Goal: Check status: Check status

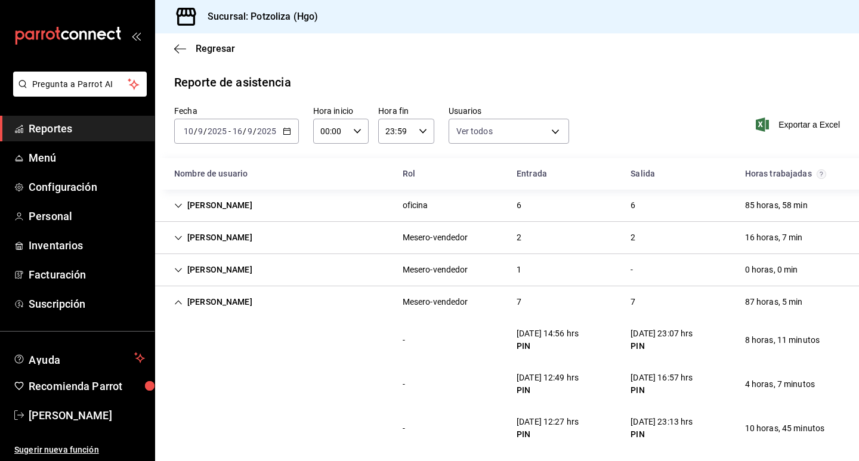
click at [175, 303] on icon "Cell" at bounding box center [178, 302] width 8 height 8
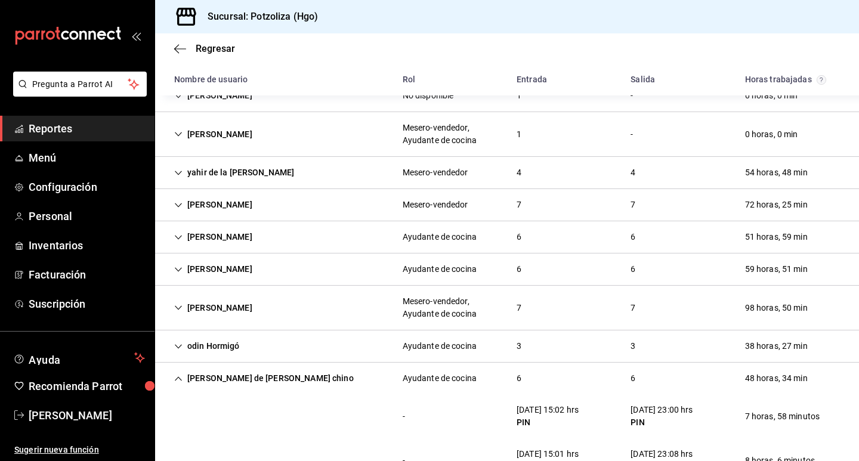
scroll to position [298, 0]
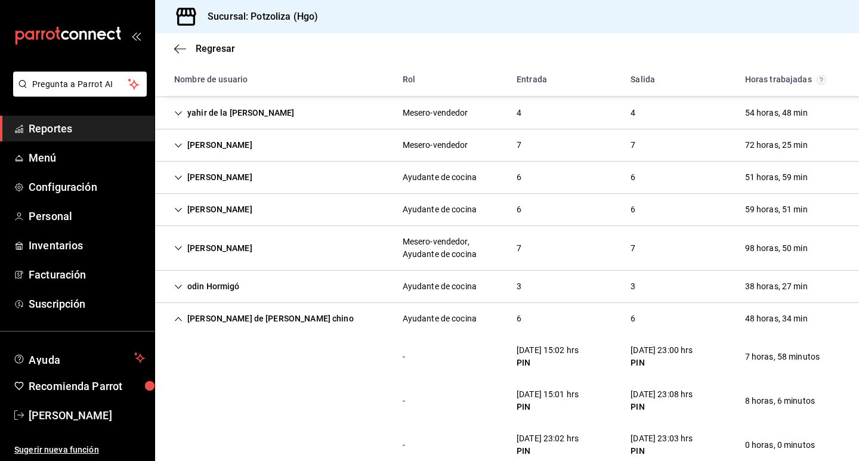
click at [183, 315] on div "[PERSON_NAME] de [PERSON_NAME] chino" at bounding box center [264, 319] width 199 height 22
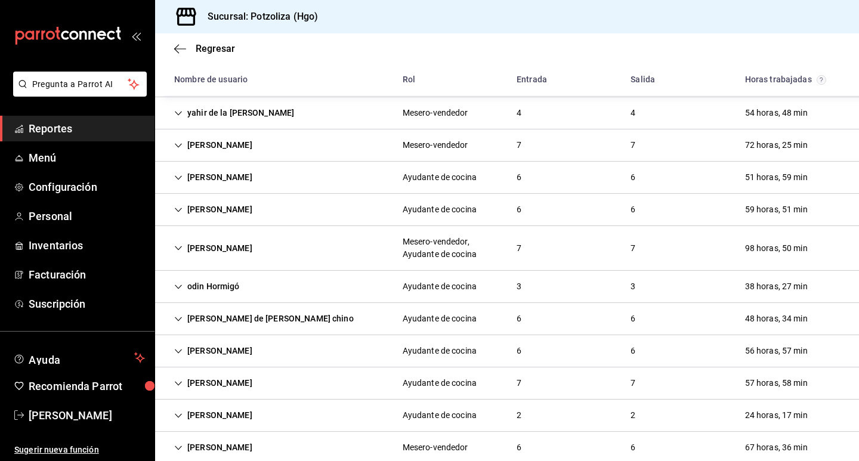
click at [178, 349] on icon "Cell" at bounding box center [178, 351] width 8 height 8
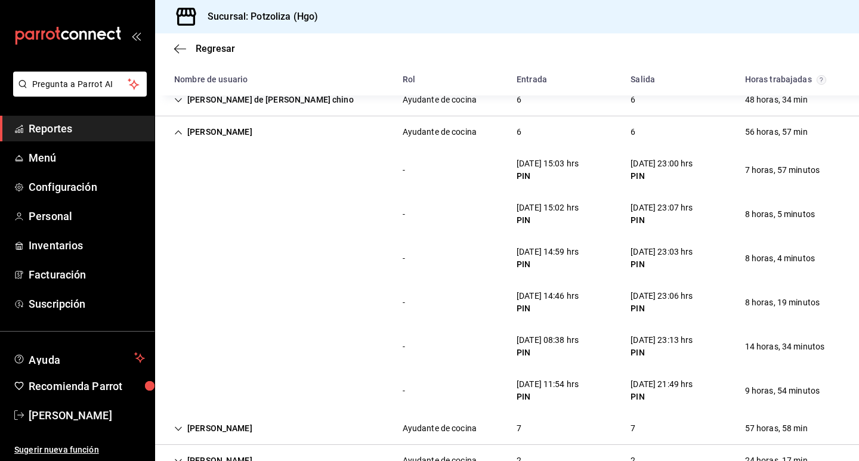
scroll to position [537, 0]
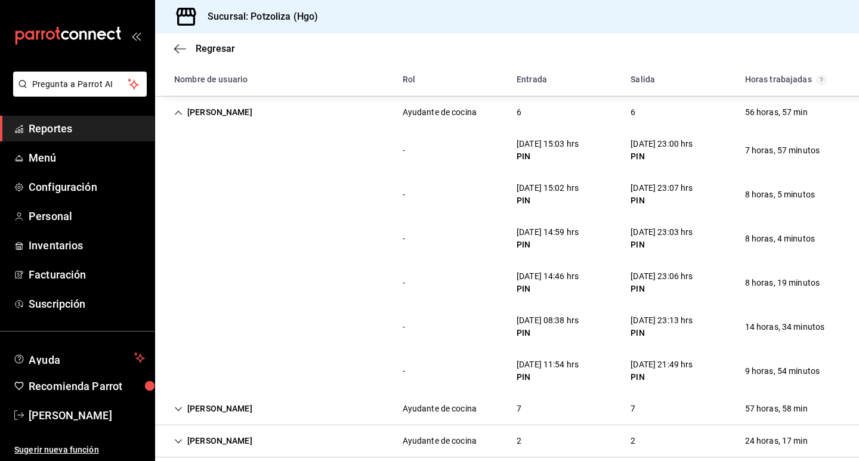
click at [173, 112] on div "[PERSON_NAME]" at bounding box center [213, 112] width 97 height 22
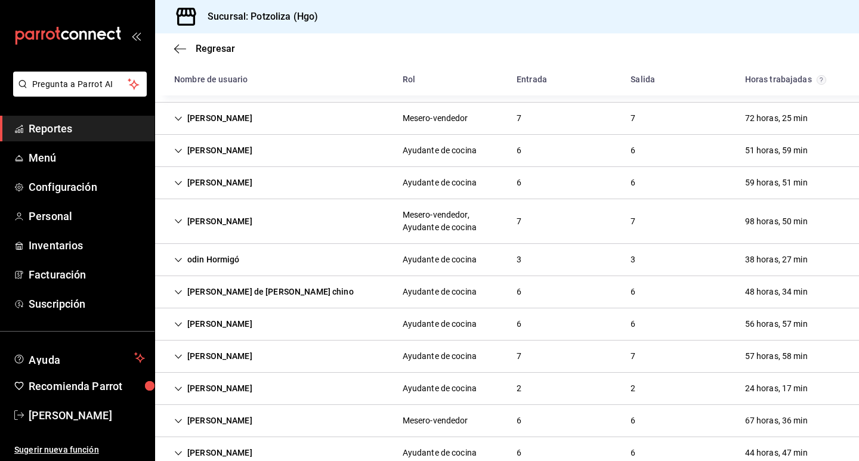
scroll to position [385, 0]
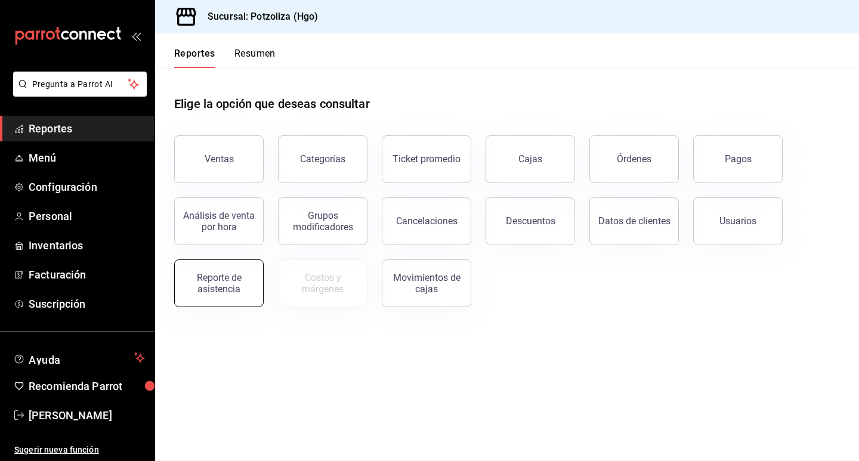
click at [220, 282] on div "Reporte de asistencia" at bounding box center [219, 283] width 74 height 23
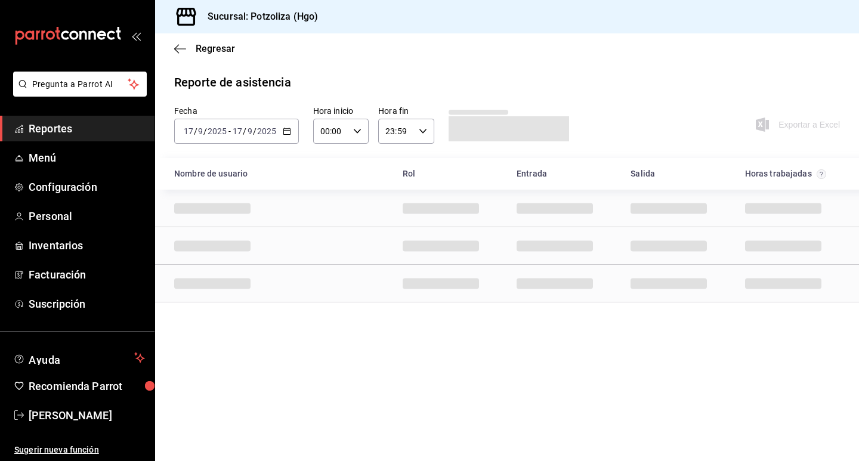
click at [286, 132] on icon "button" at bounding box center [287, 131] width 8 height 8
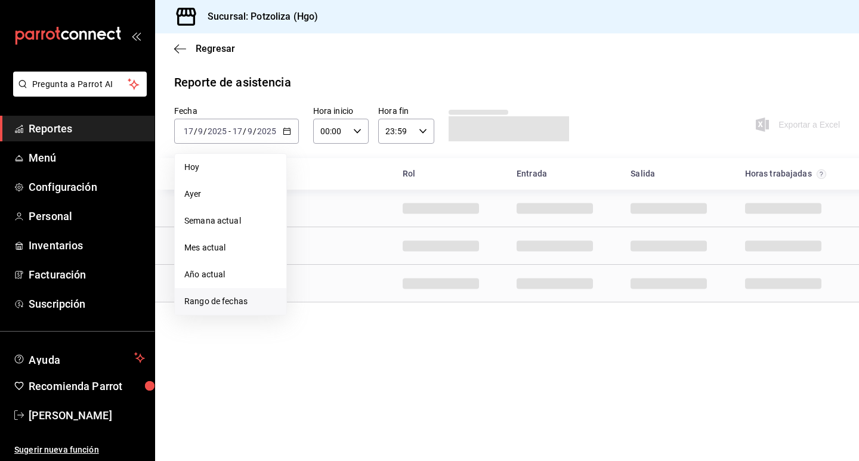
click at [236, 301] on span "Rango de fechas" at bounding box center [230, 301] width 92 height 13
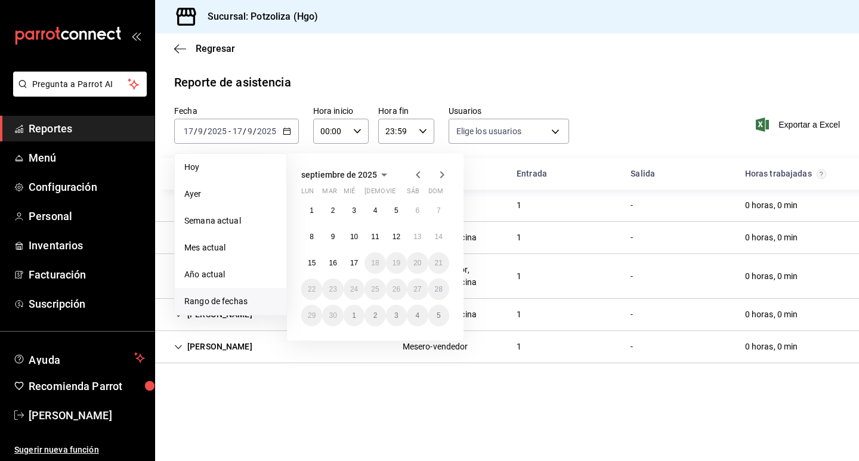
type input "2eb1ca2e-f20e-498e-958b-7cc517dcc04a,32342c36-6294-4cfc-9a60-e2ca69f57703,33c82…"
click at [356, 236] on abbr "10" at bounding box center [354, 237] width 8 height 8
click at [333, 258] on button "16" at bounding box center [332, 262] width 21 height 21
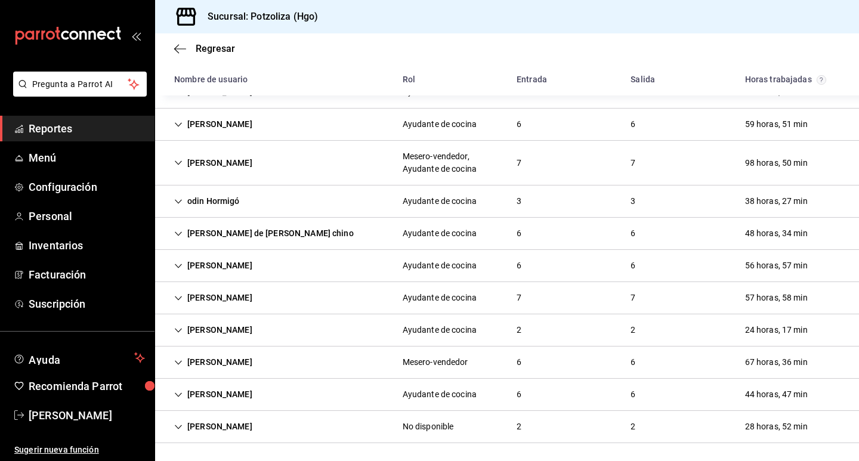
scroll to position [385, 0]
